Goal: Communication & Community: Answer question/provide support

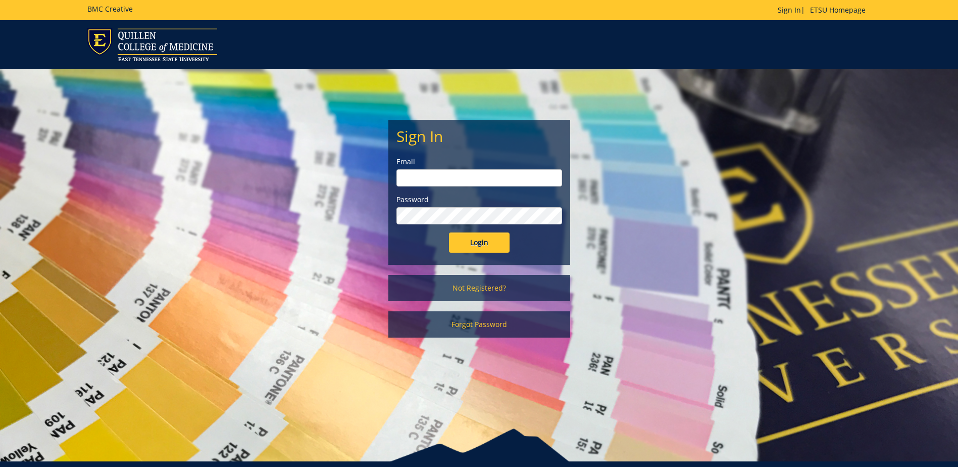
type input "streetdt@etsu.edu"
click at [463, 238] on input "Login" at bounding box center [479, 242] width 61 height 20
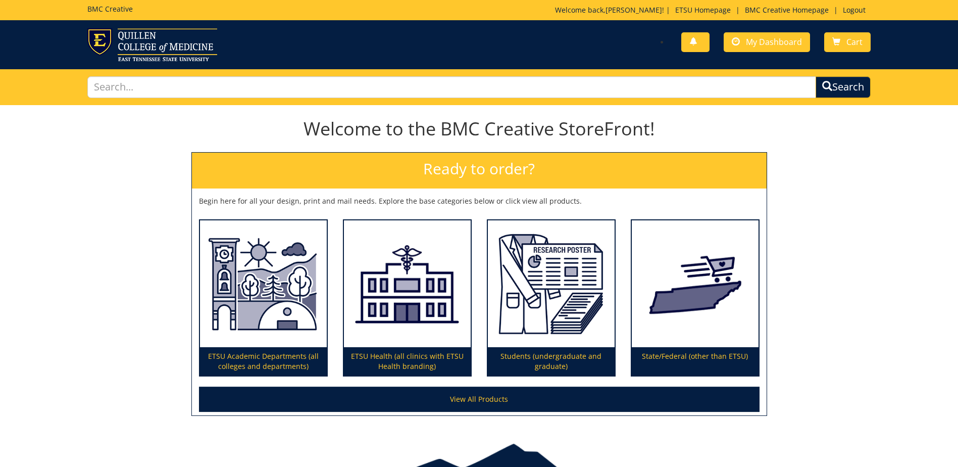
scroll to position [57, 0]
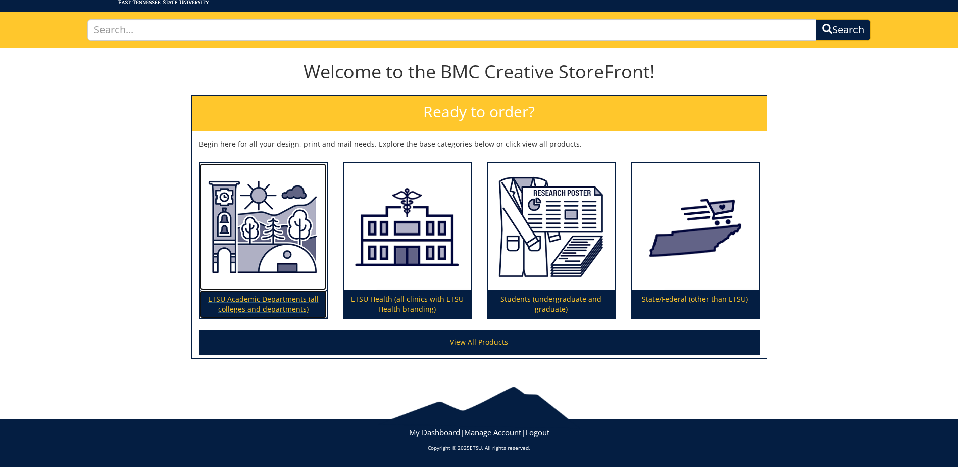
click at [299, 269] on img at bounding box center [263, 226] width 127 height 127
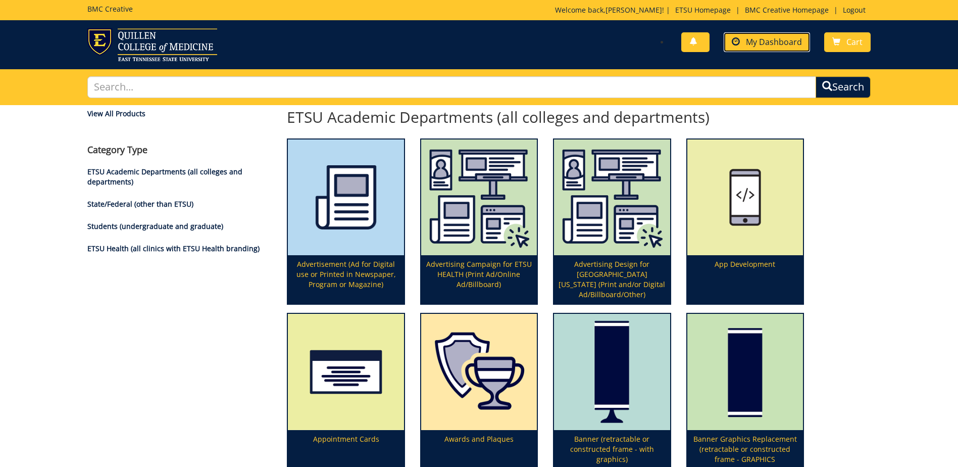
click at [787, 39] on span "My Dashboard" at bounding box center [774, 41] width 56 height 11
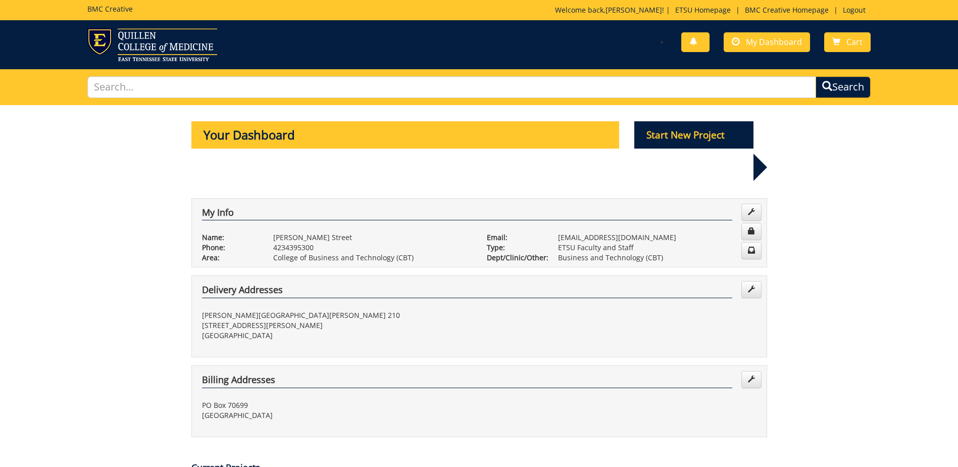
scroll to position [253, 0]
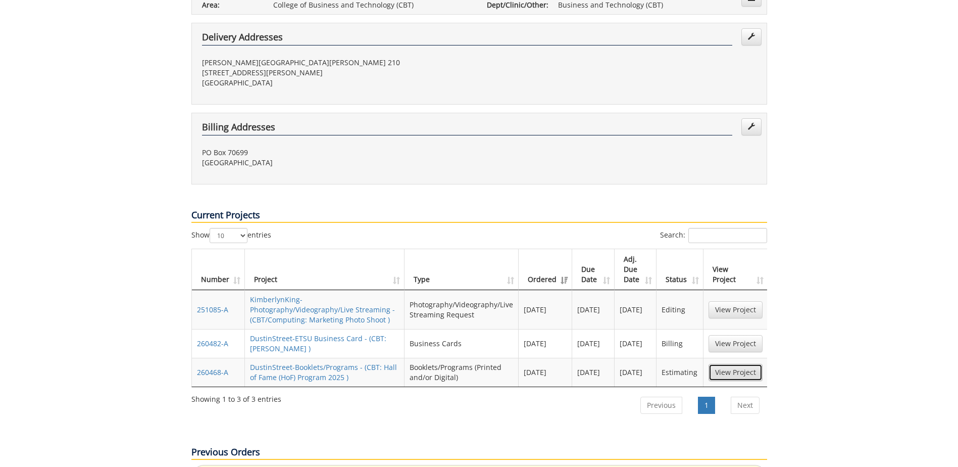
click at [727, 364] on link "View Project" at bounding box center [736, 372] width 54 height 17
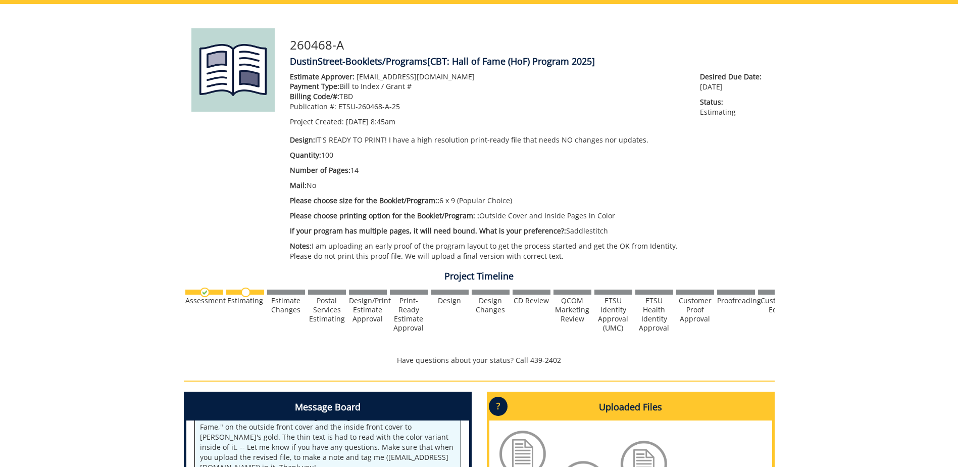
scroll to position [354, 0]
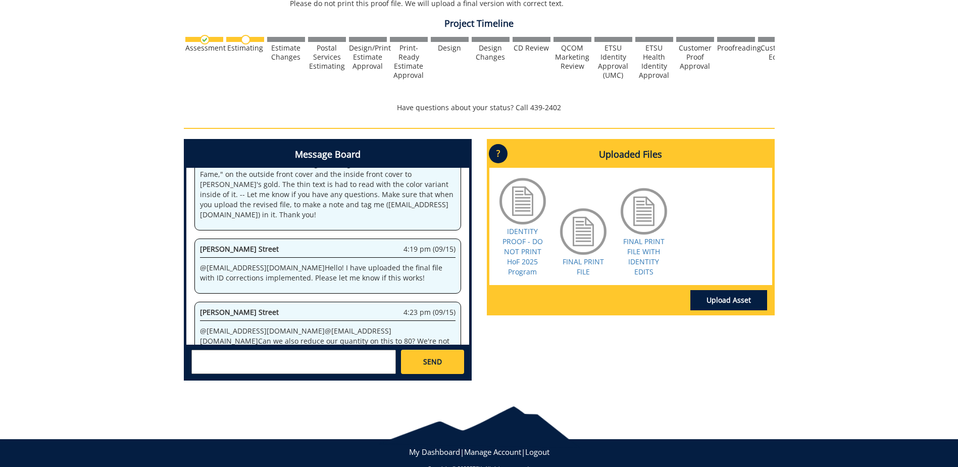
click at [643, 216] on div at bounding box center [644, 211] width 51 height 51
click at [643, 247] on link "FINAL PRINT FILE WITH IDENTITY EDITS" at bounding box center [643, 256] width 41 height 40
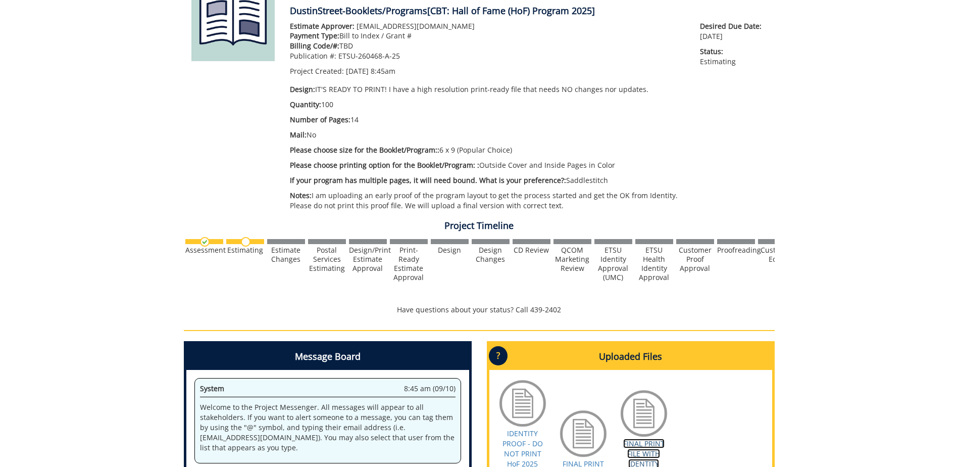
scroll to position [0, 0]
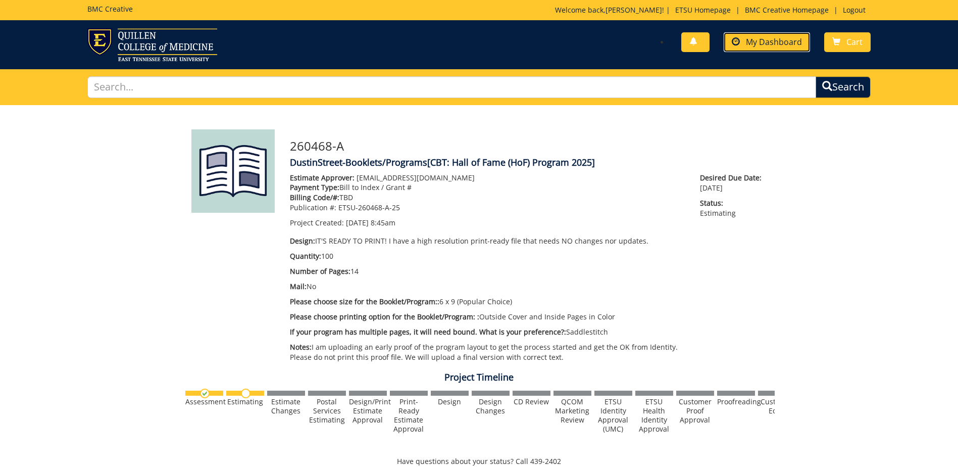
click at [758, 43] on span "My Dashboard" at bounding box center [774, 41] width 56 height 11
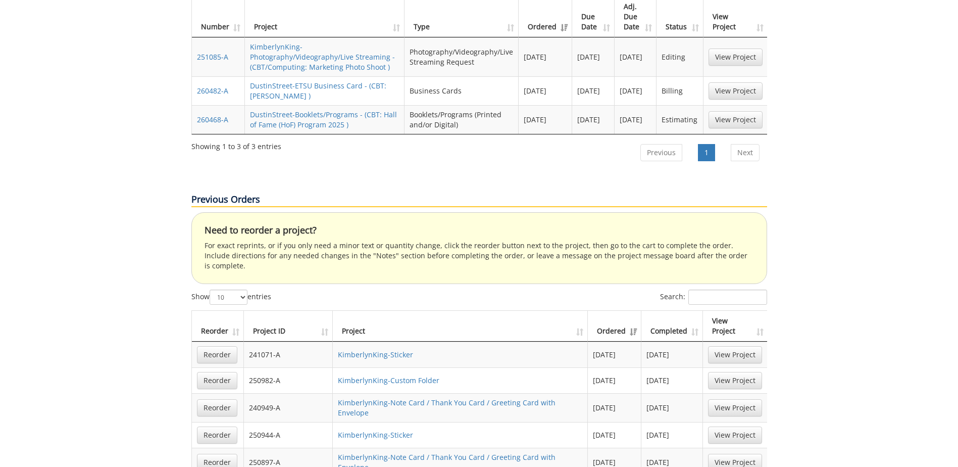
scroll to position [606, 0]
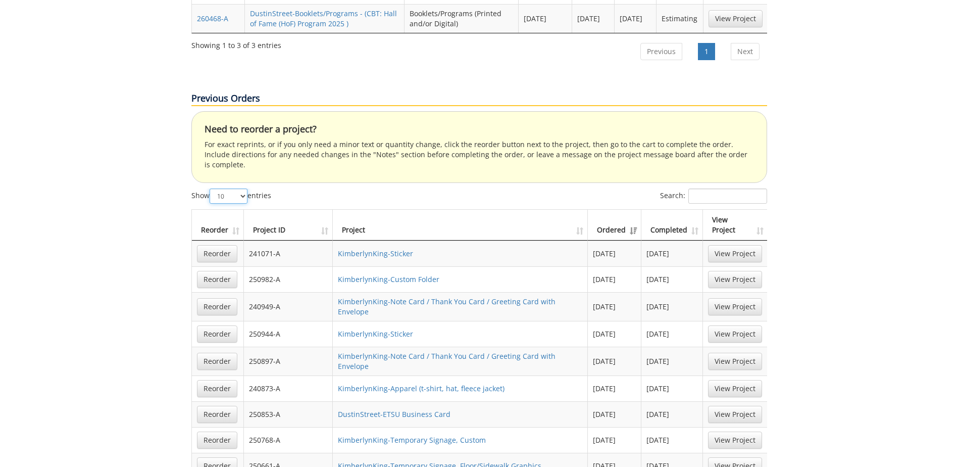
click at [241, 188] on select "10 25 50 100" at bounding box center [229, 195] width 38 height 15
select select "100"
click at [211, 188] on select "10 25 50 100" at bounding box center [229, 195] width 38 height 15
click at [701, 188] on input "Search:" at bounding box center [728, 195] width 79 height 15
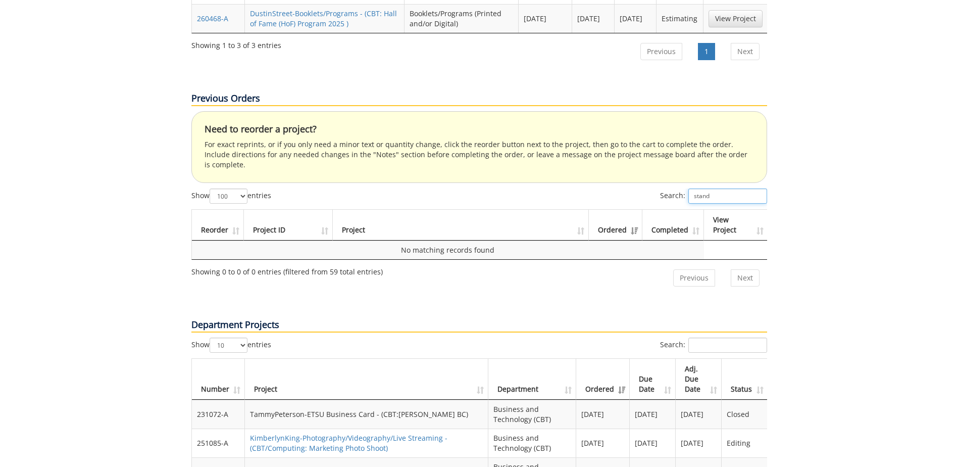
type input "stand"
click at [228, 337] on select "10 25 50 100" at bounding box center [229, 344] width 38 height 15
select select "100"
click at [211, 337] on select "10 25 50 100" at bounding box center [229, 344] width 38 height 15
click at [708, 337] on input "Search:" at bounding box center [728, 344] width 79 height 15
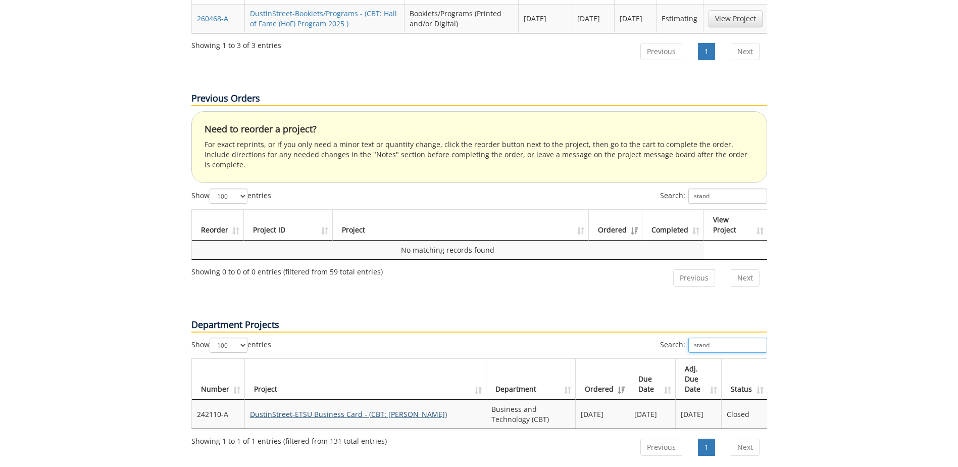
type input "stand"
click at [401, 409] on link "DustinStreet-ETSU Business Card - (CBT: Standridge BC)" at bounding box center [348, 414] width 197 height 10
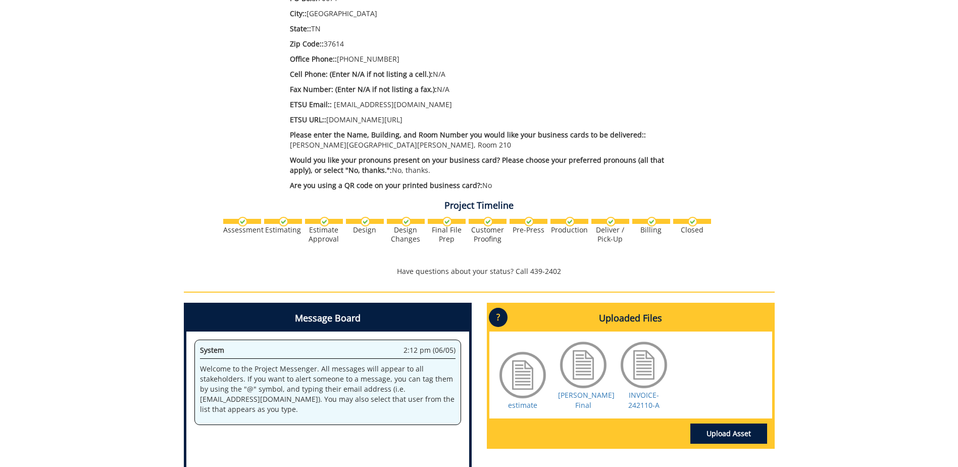
scroll to position [588, 0]
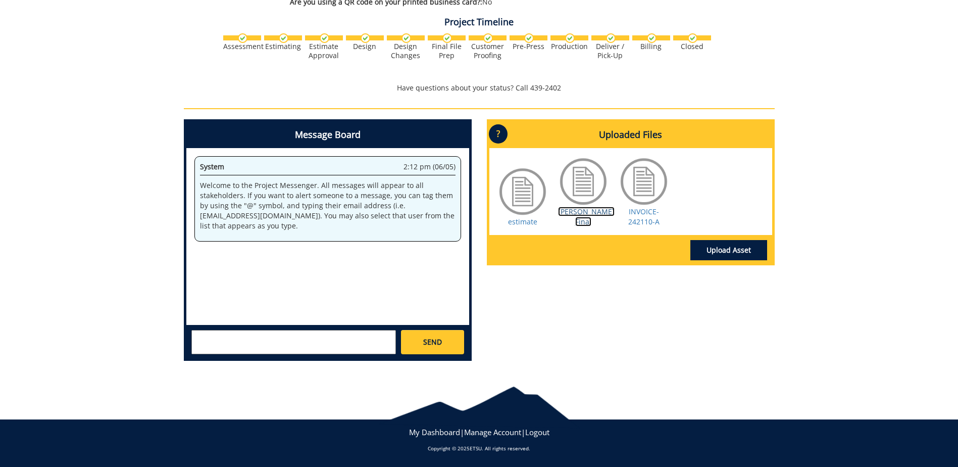
click at [577, 220] on link "[PERSON_NAME] Final" at bounding box center [586, 217] width 57 height 20
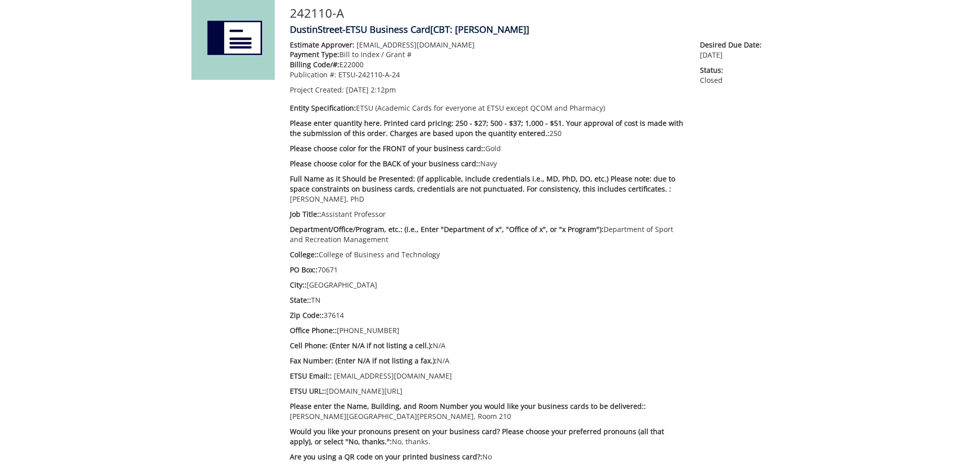
scroll to position [0, 0]
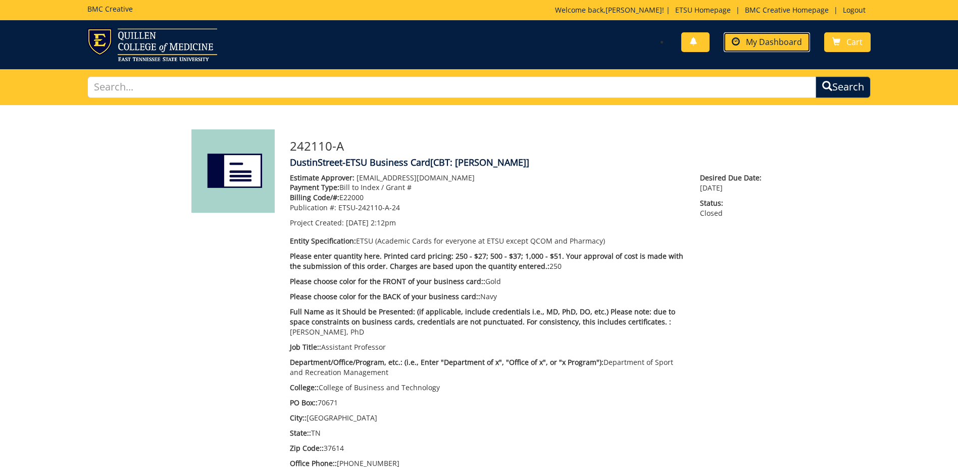
click at [756, 45] on span "My Dashboard" at bounding box center [774, 41] width 56 height 11
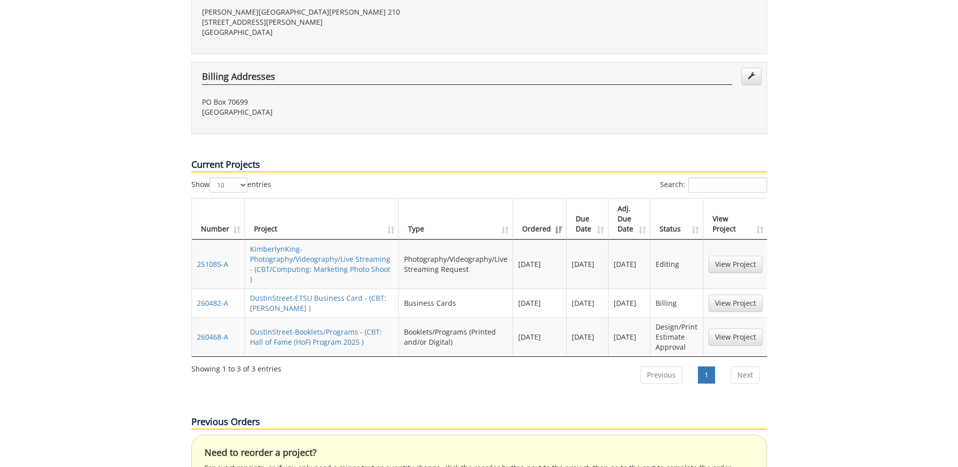
scroll to position [455, 0]
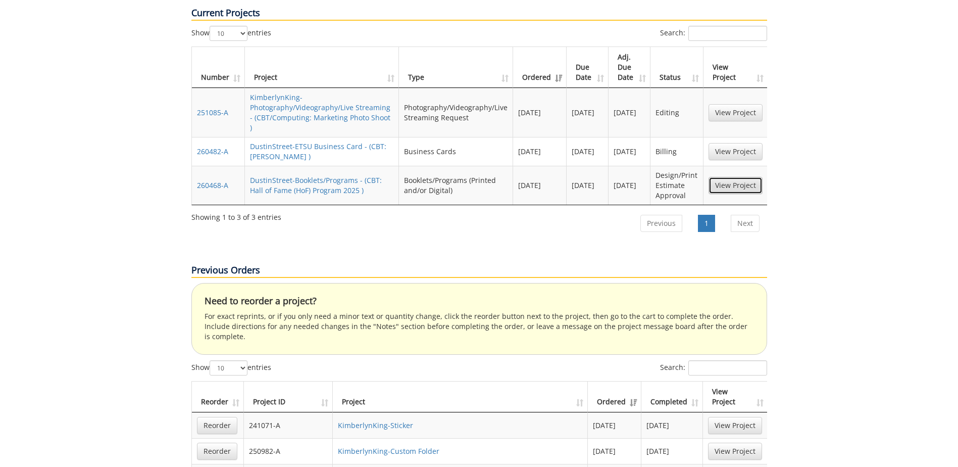
click at [720, 177] on link "View Project" at bounding box center [736, 185] width 54 height 17
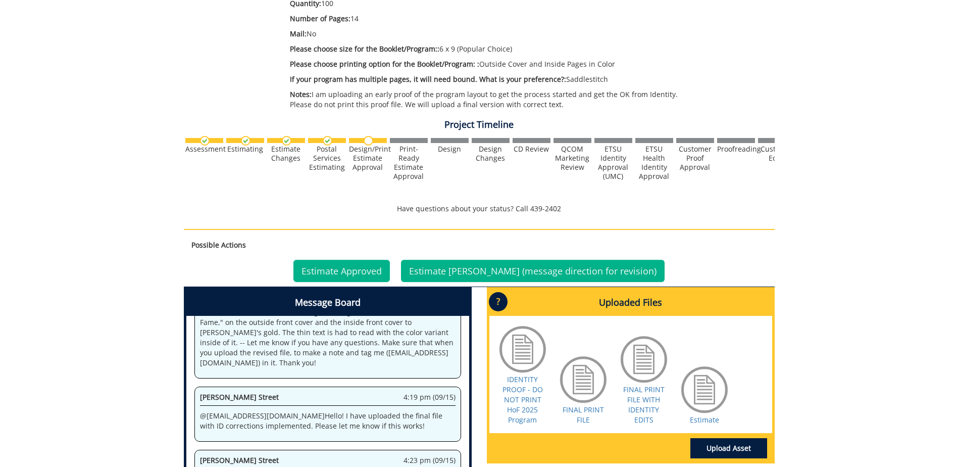
scroll to position [420, 0]
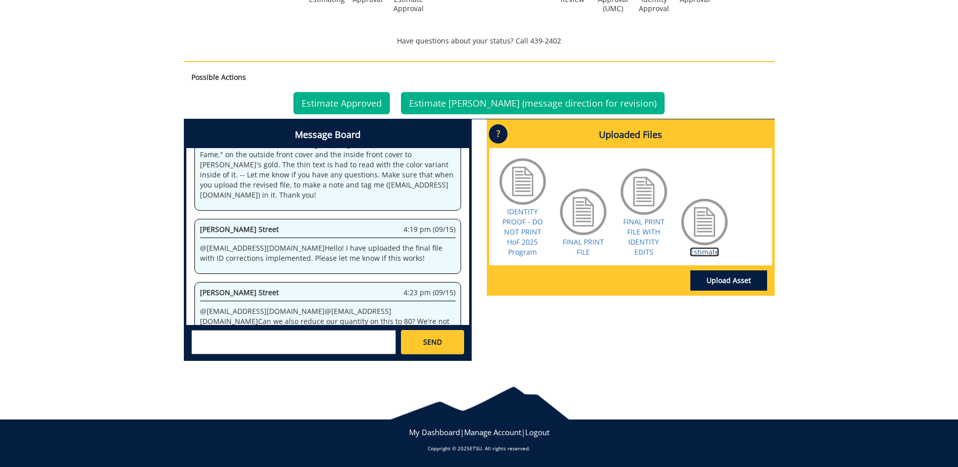
click at [708, 249] on link "Estimate" at bounding box center [704, 252] width 29 height 10
click at [523, 106] on link "Estimate [PERSON_NAME] (message direction for revision)" at bounding box center [533, 103] width 264 height 22
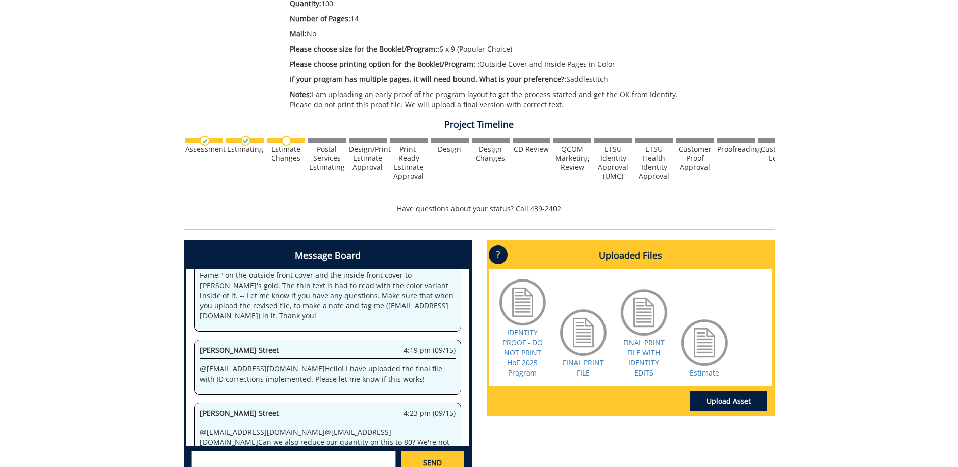
scroll to position [373, 0]
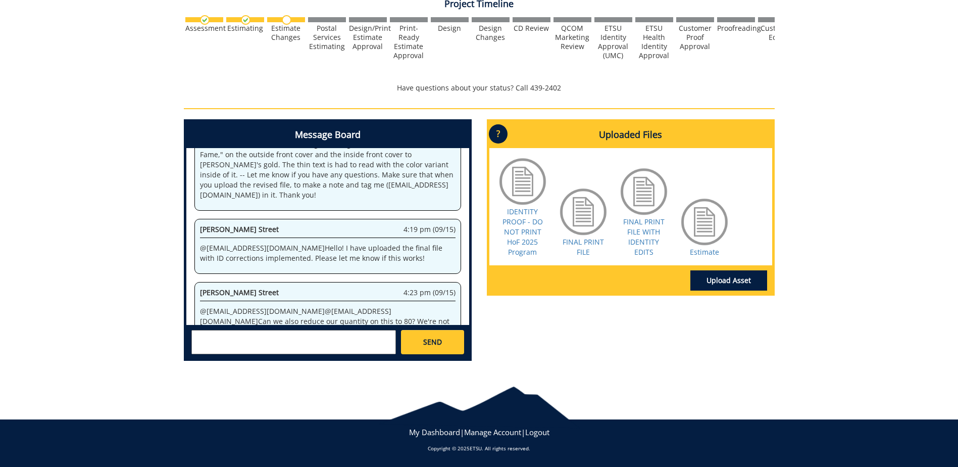
click at [293, 351] on textarea at bounding box center [293, 342] width 205 height 24
type textarea "Please give us an estimate for a quantity of 80. Our guest list is shrinking a …"
click at [456, 344] on link "SEND" at bounding box center [432, 342] width 63 height 24
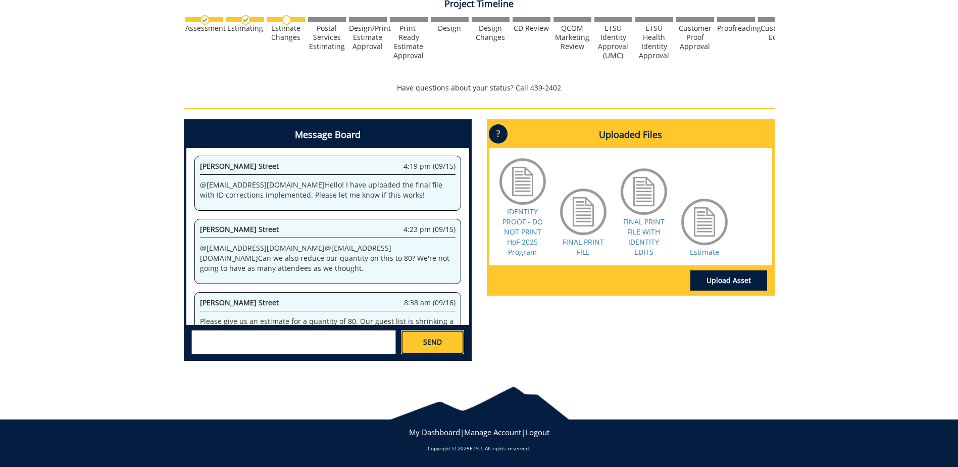
scroll to position [1559, 0]
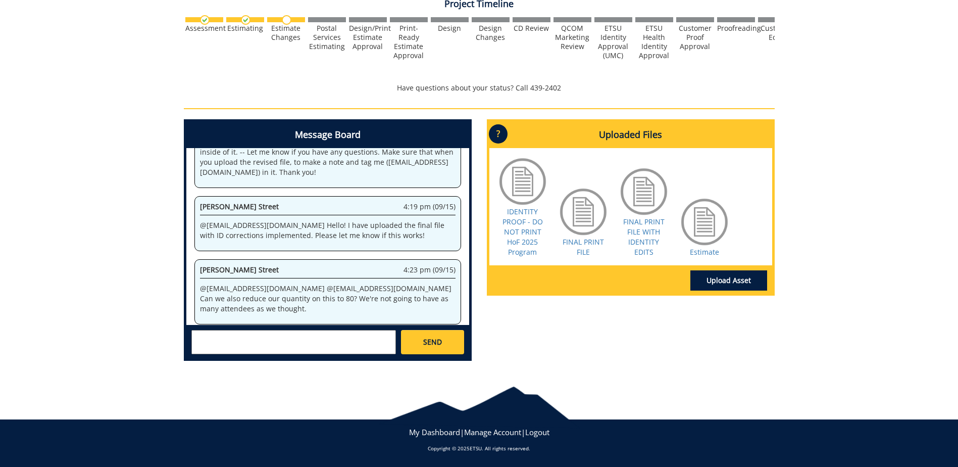
click at [695, 239] on div at bounding box center [705, 222] width 51 height 51
click at [701, 253] on link "Estimate" at bounding box center [704, 252] width 29 height 10
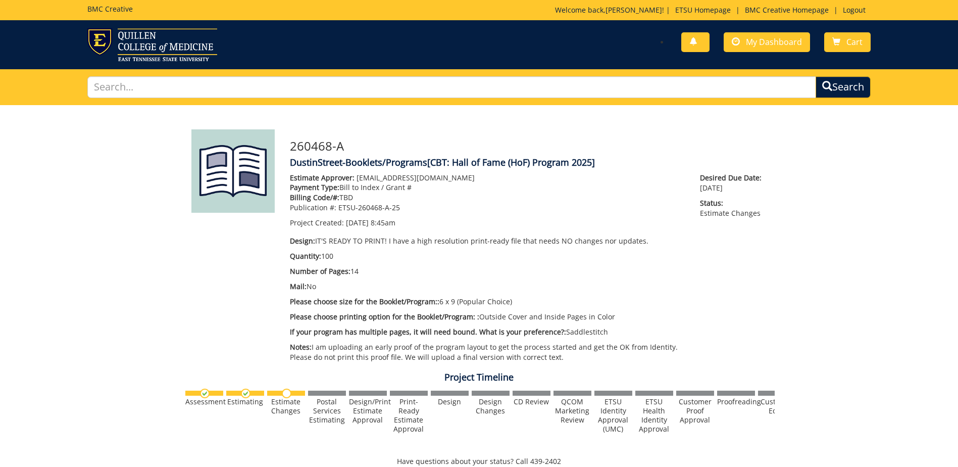
scroll to position [9749, 0]
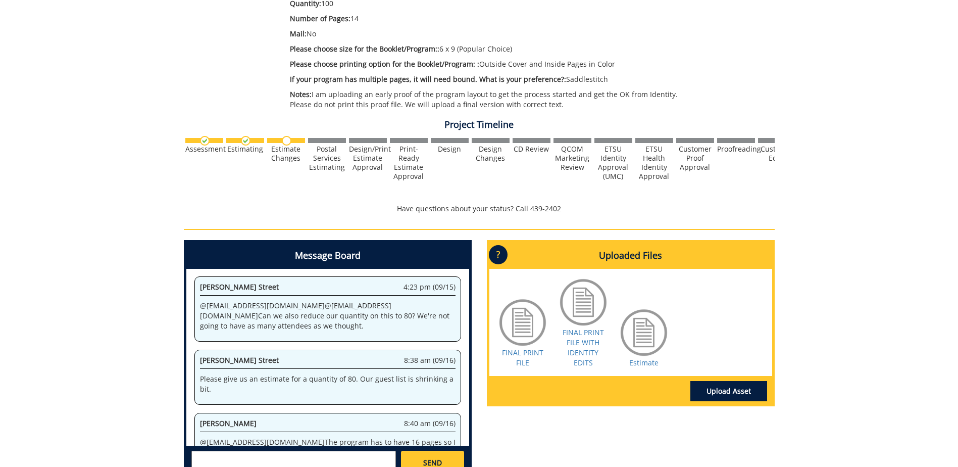
scroll to position [373, 0]
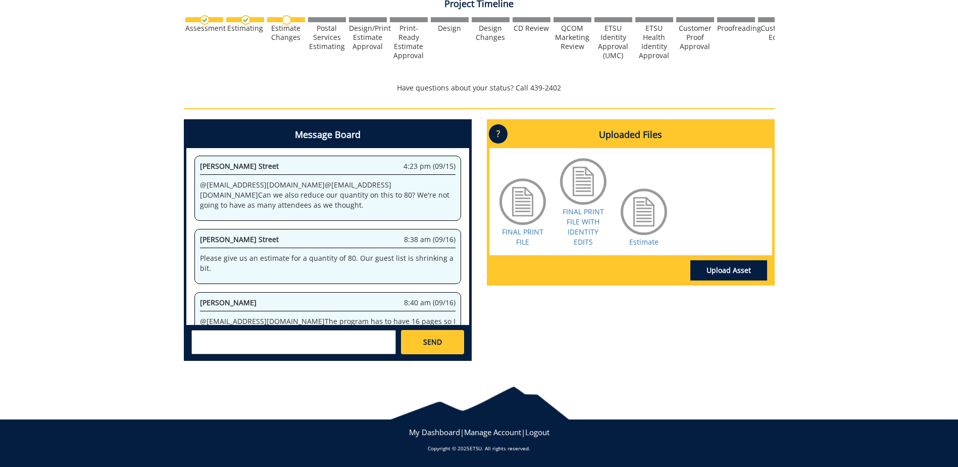
click at [222, 345] on textarea at bounding box center [293, 342] width 205 height 24
type textarea "@[EMAIL_ADDRESS][DOMAIN_NAME] That is fine."
click at [418, 342] on link "SEND" at bounding box center [432, 342] width 63 height 24
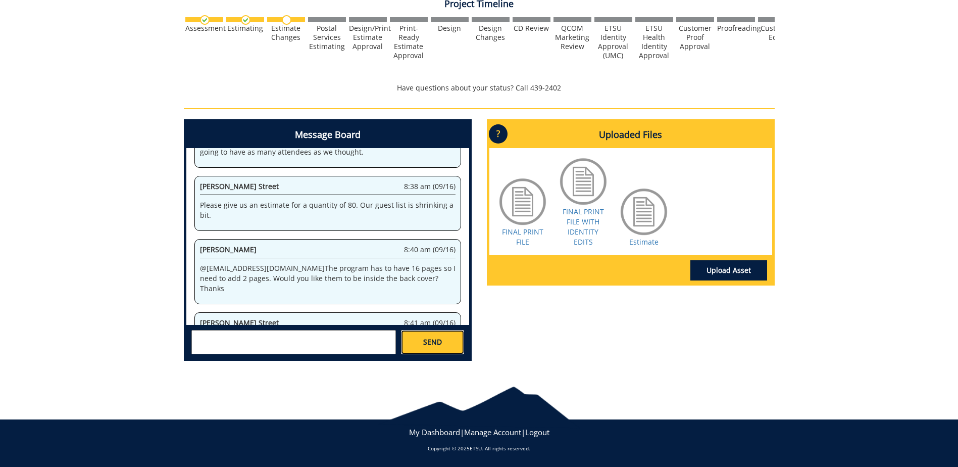
scroll to position [1908, 0]
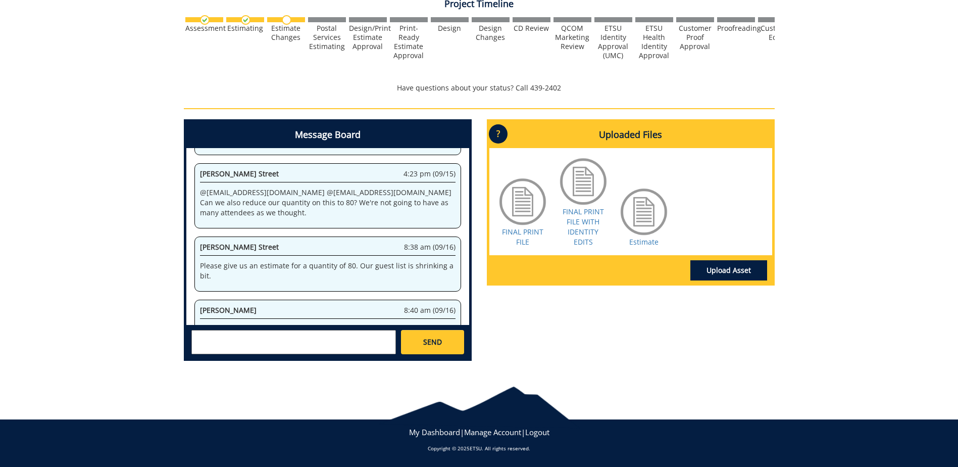
drag, startPoint x: 259, startPoint y: 342, endPoint x: 263, endPoint y: 323, distance: 19.0
click at [259, 341] on textarea at bounding box center [293, 342] width 205 height 24
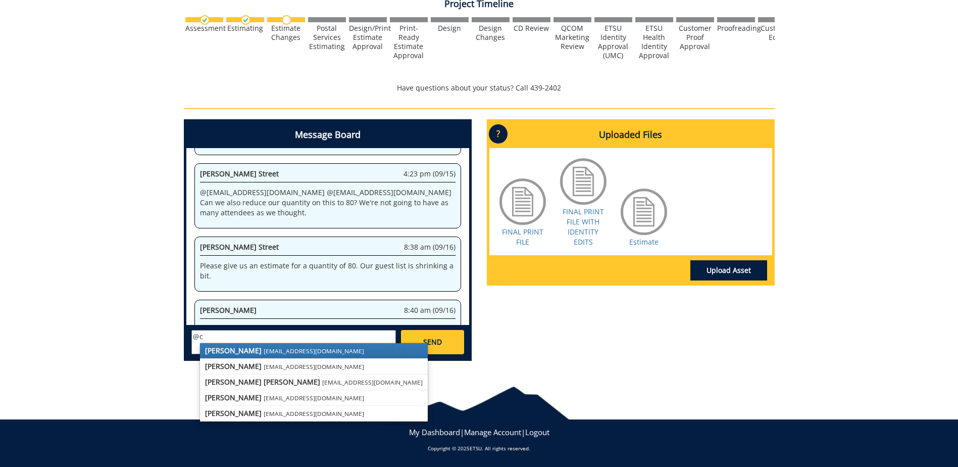
type textarea "@"
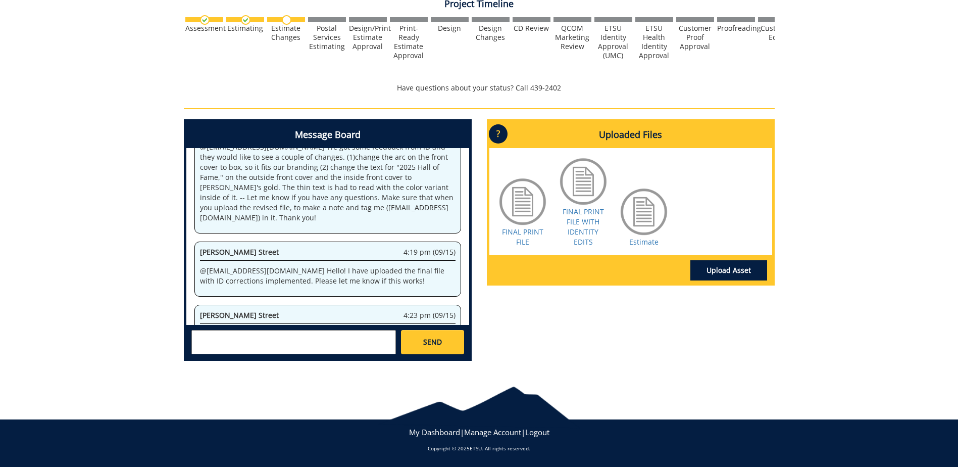
scroll to position [72508, 0]
